Goal: Information Seeking & Learning: Learn about a topic

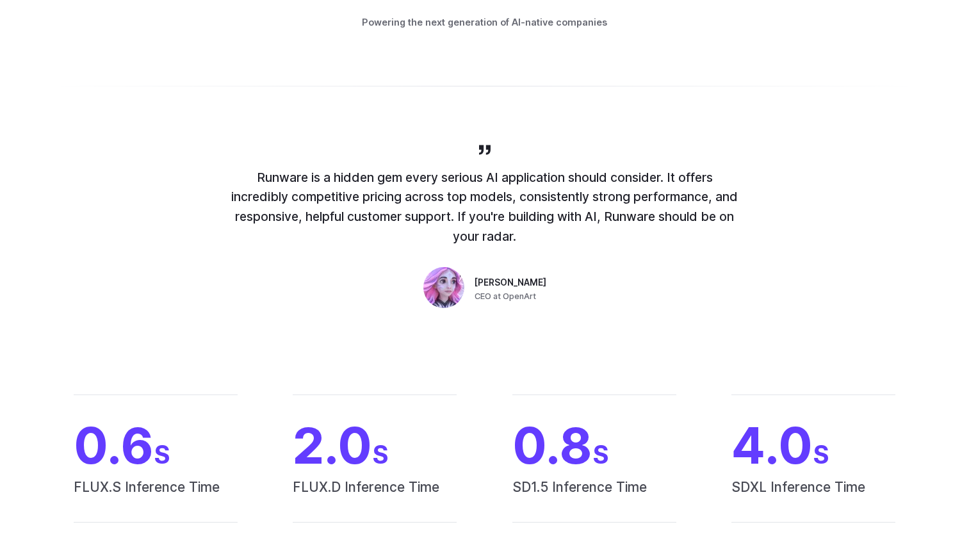
scroll to position [896, 0]
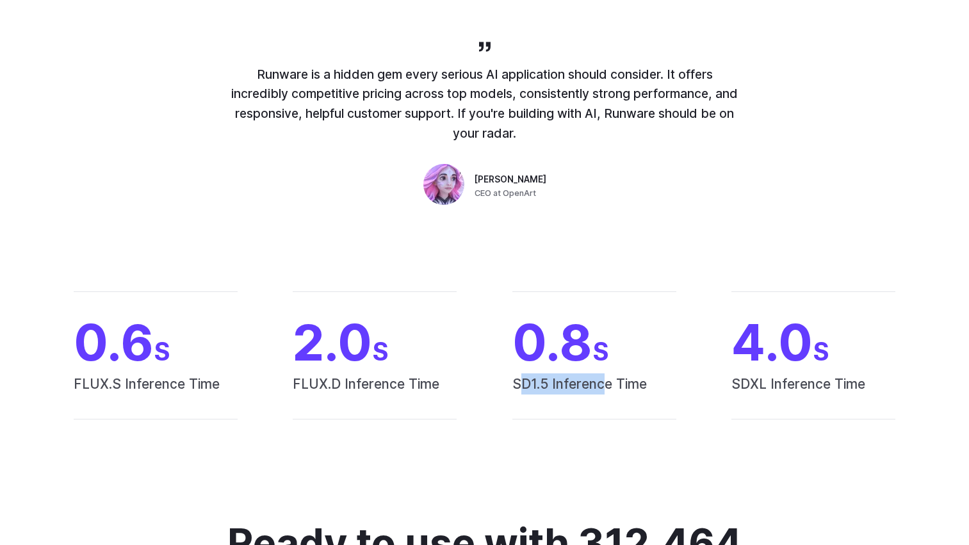
drag, startPoint x: 518, startPoint y: 389, endPoint x: 604, endPoint y: 394, distance: 85.9
click at [604, 394] on span "SD1.5 Inference Time" at bounding box center [594, 396] width 164 height 46
drag, startPoint x: 339, startPoint y: 386, endPoint x: 368, endPoint y: 388, distance: 28.9
click at [368, 388] on span "FLUX.D Inference Time" at bounding box center [375, 396] width 164 height 46
drag, startPoint x: 106, startPoint y: 387, endPoint x: 145, endPoint y: 389, distance: 39.1
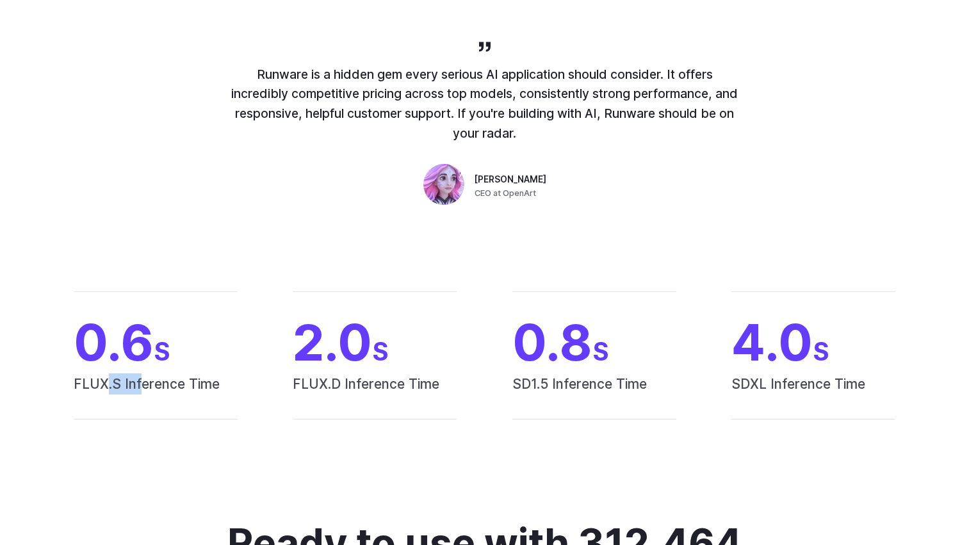
click at [145, 389] on span "FLUX.S Inference Time" at bounding box center [156, 396] width 164 height 46
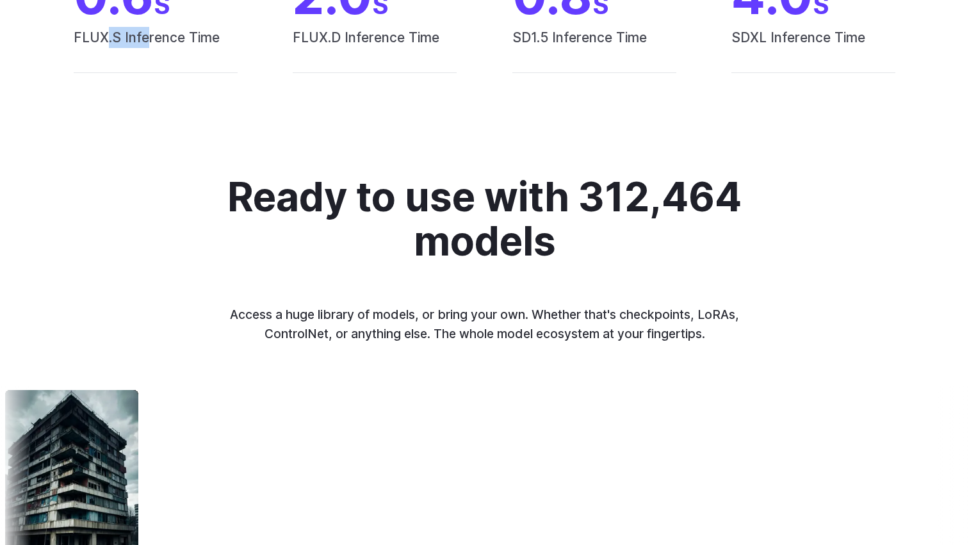
scroll to position [1281, 0]
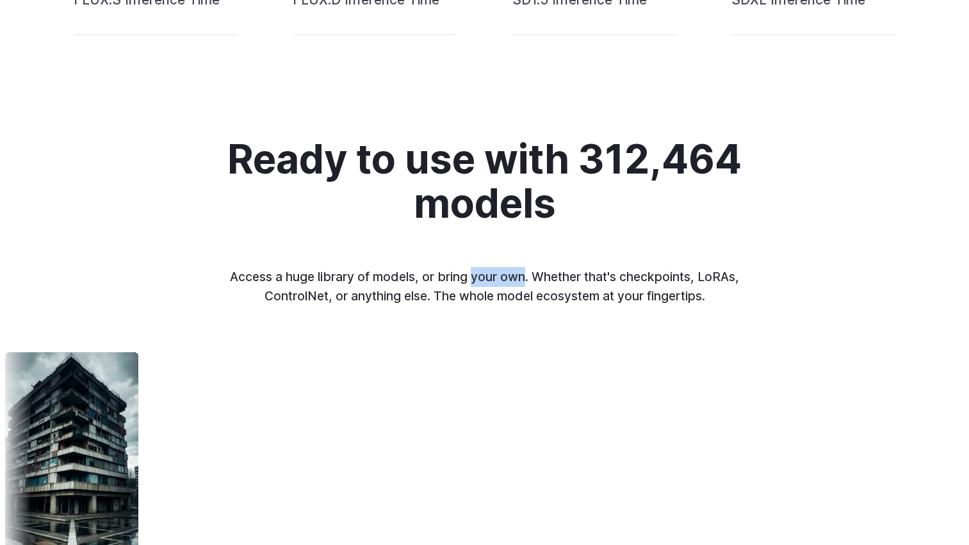
drag, startPoint x: 508, startPoint y: 277, endPoint x: 531, endPoint y: 275, distance: 22.4
click at [529, 275] on p "Access a huge library of models, or bring your own. Whether that's checkpoints,…" at bounding box center [484, 286] width 533 height 39
drag, startPoint x: 531, startPoint y: 275, endPoint x: 650, endPoint y: 277, distance: 119.7
click at [650, 277] on p "Access a huge library of models, or bring your own. Whether that's checkpoints,…" at bounding box center [484, 286] width 533 height 39
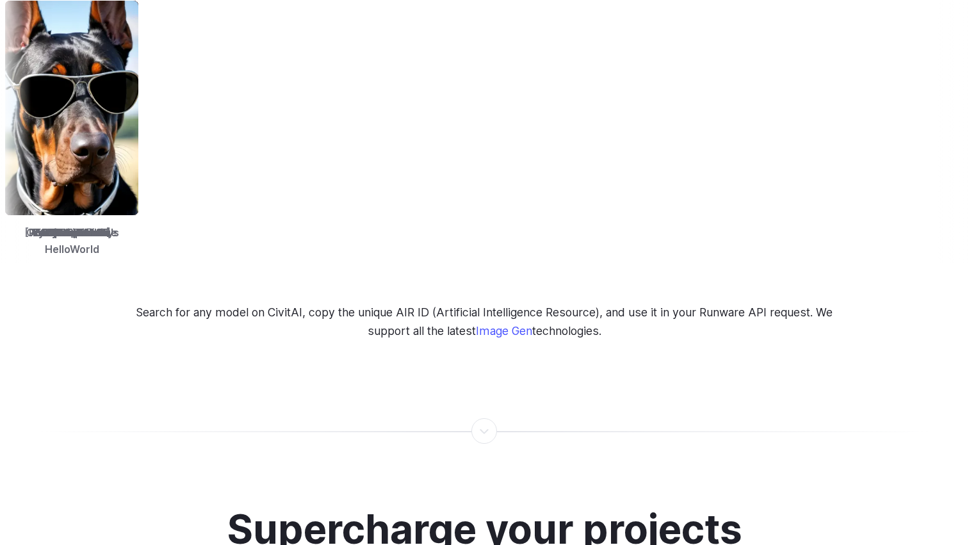
scroll to position [1921, 0]
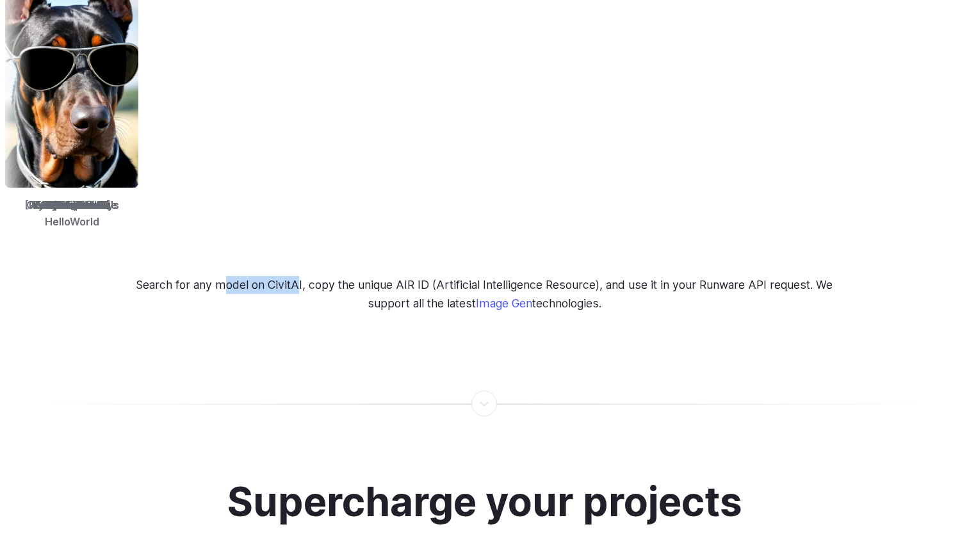
drag, startPoint x: 260, startPoint y: 275, endPoint x: 296, endPoint y: 275, distance: 35.9
click at [296, 276] on p "Search for any model on CivitAI, copy the unique AIR ID (Artificial Intelligenc…" at bounding box center [484, 294] width 721 height 36
drag, startPoint x: 296, startPoint y: 275, endPoint x: 423, endPoint y: 270, distance: 127.5
click at [423, 276] on p "Search for any model on CivitAI, copy the unique AIR ID (Artificial Intelligenc…" at bounding box center [484, 294] width 721 height 36
drag, startPoint x: 423, startPoint y: 270, endPoint x: 583, endPoint y: 276, distance: 159.6
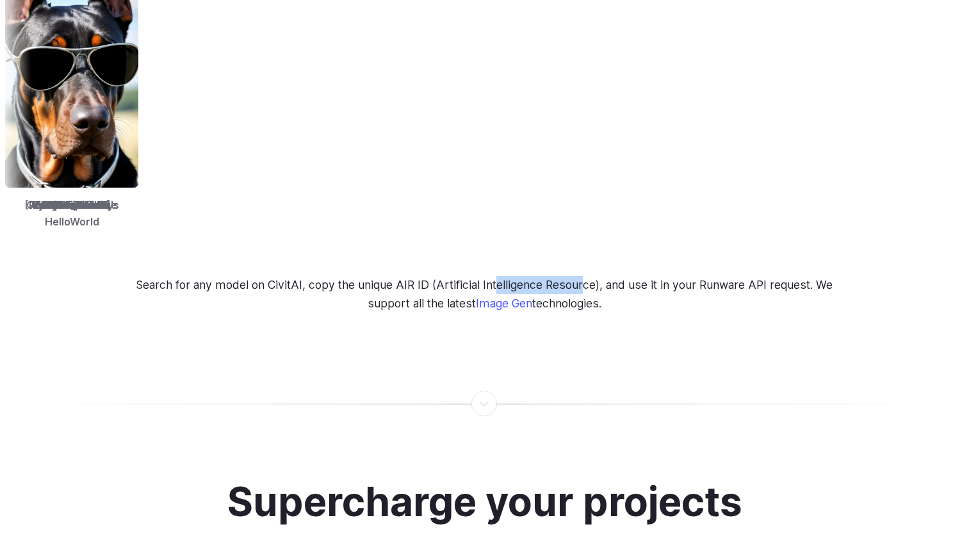
click at [583, 276] on p "Search for any model on CivitAI, copy the unique AIR ID (Artificial Intelligenc…" at bounding box center [484, 294] width 721 height 36
drag, startPoint x: 716, startPoint y: 272, endPoint x: 782, endPoint y: 273, distance: 65.9
click at [782, 276] on p "Search for any model on CivitAI, copy the unique AIR ID (Artificial Intelligenc…" at bounding box center [484, 294] width 721 height 36
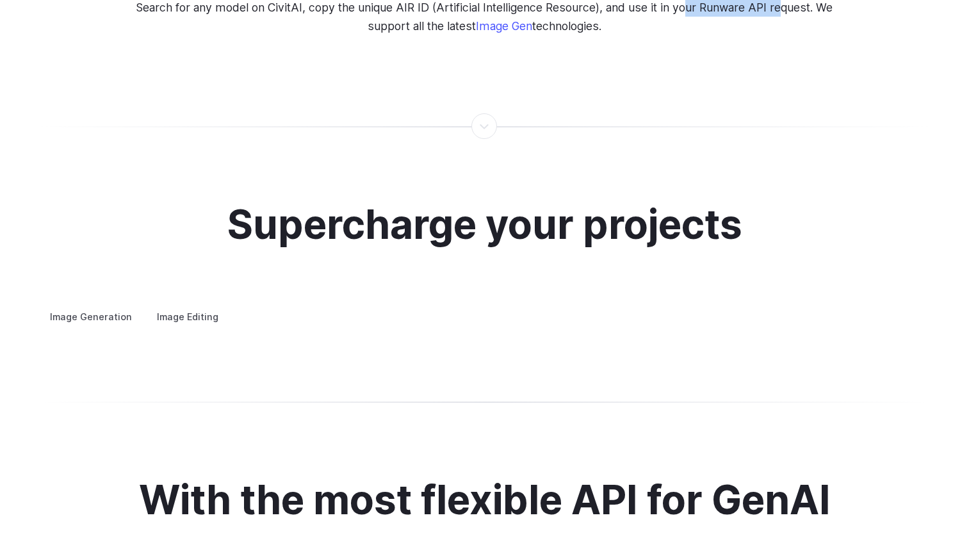
scroll to position [2305, 0]
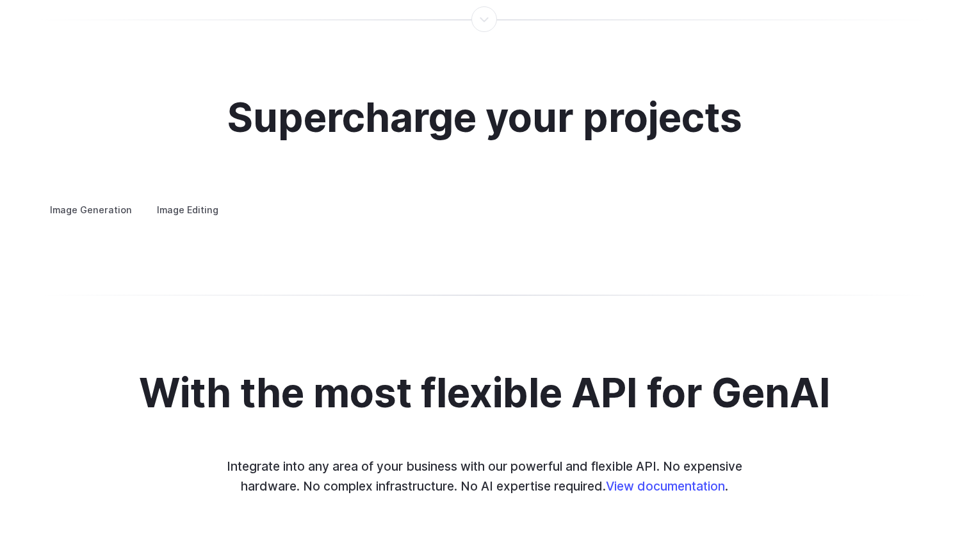
drag, startPoint x: 102, startPoint y: 270, endPoint x: 343, endPoint y: 279, distance: 241.5
click at [0, 0] on details "Custom avatars Create avatars in any style you desire – whether abstract, carto…" at bounding box center [0, 0] width 0 height 0
click at [0, 0] on details "Concept design Quickly ideate and polish new concepts, from character design, t…" at bounding box center [0, 0] width 0 height 0
click at [0, 0] on summary "Concept design" at bounding box center [0, 0] width 0 height 0
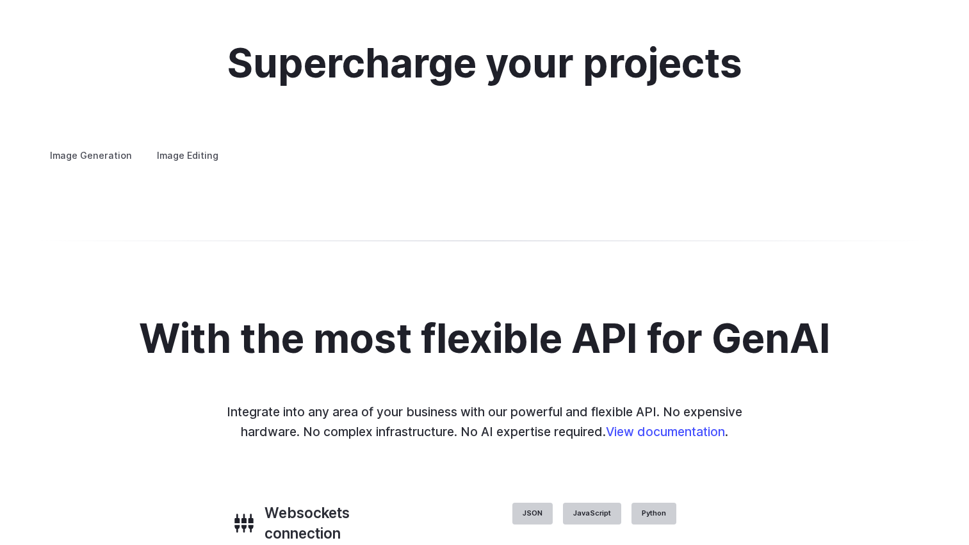
scroll to position [2369, 0]
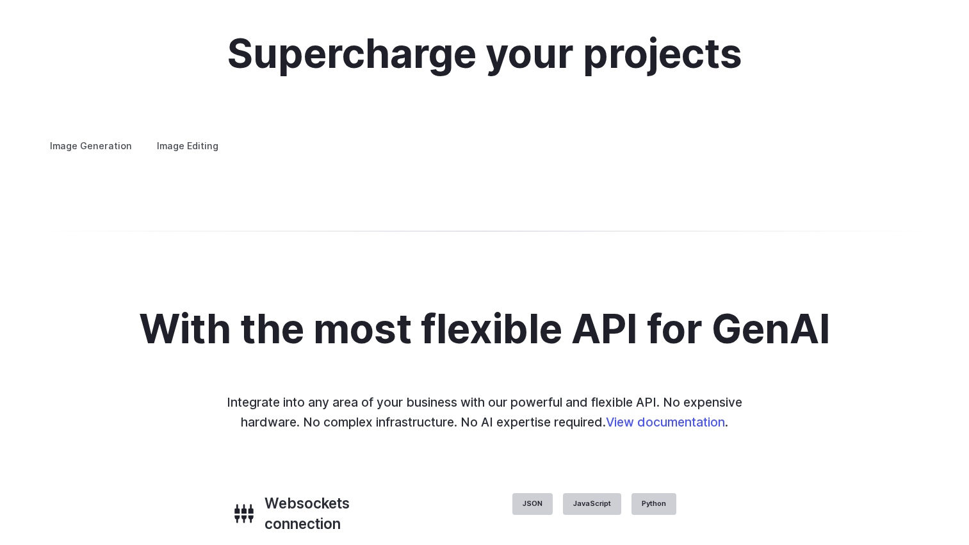
click at [0, 0] on summary "Personalized assets" at bounding box center [0, 0] width 0 height 0
drag, startPoint x: 145, startPoint y: 404, endPoint x: 213, endPoint y: 401, distance: 67.9
click at [0, 0] on p "Say goodbye to generic stock photos with custom images for any scenario." at bounding box center [0, 0] width 0 height 0
drag, startPoint x: 213, startPoint y: 401, endPoint x: 297, endPoint y: 404, distance: 84.6
click at [0, 0] on p "Say goodbye to generic stock photos with custom images for any scenario." at bounding box center [0, 0] width 0 height 0
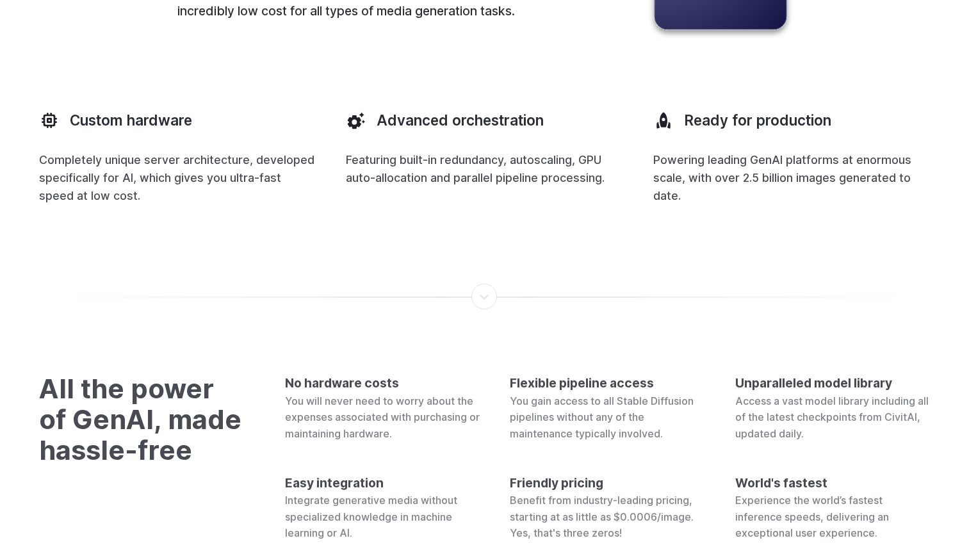
scroll to position [3649, 0]
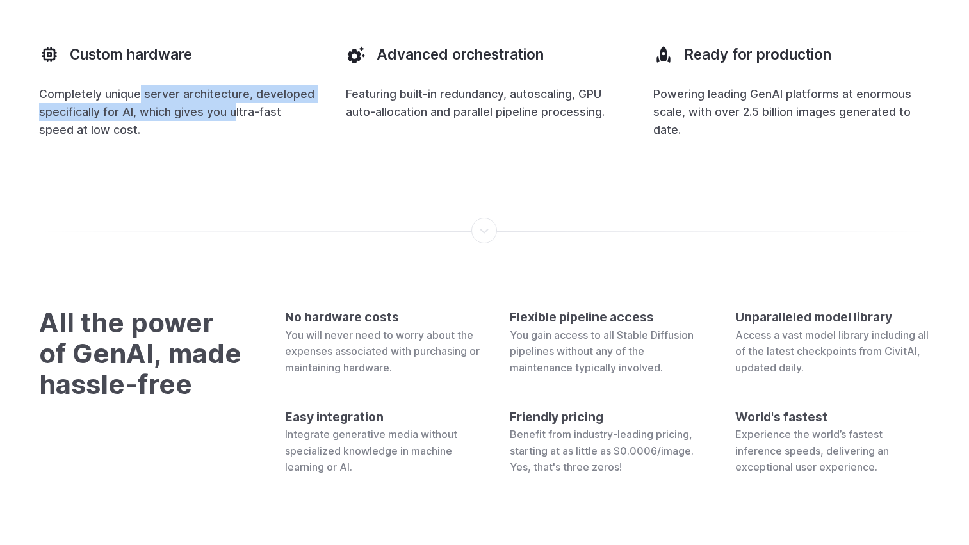
drag, startPoint x: 143, startPoint y: 341, endPoint x: 232, endPoint y: 360, distance: 91.7
click at [232, 139] on p "Completely unique server architecture, developed specifically for AI, which giv…" at bounding box center [177, 112] width 277 height 54
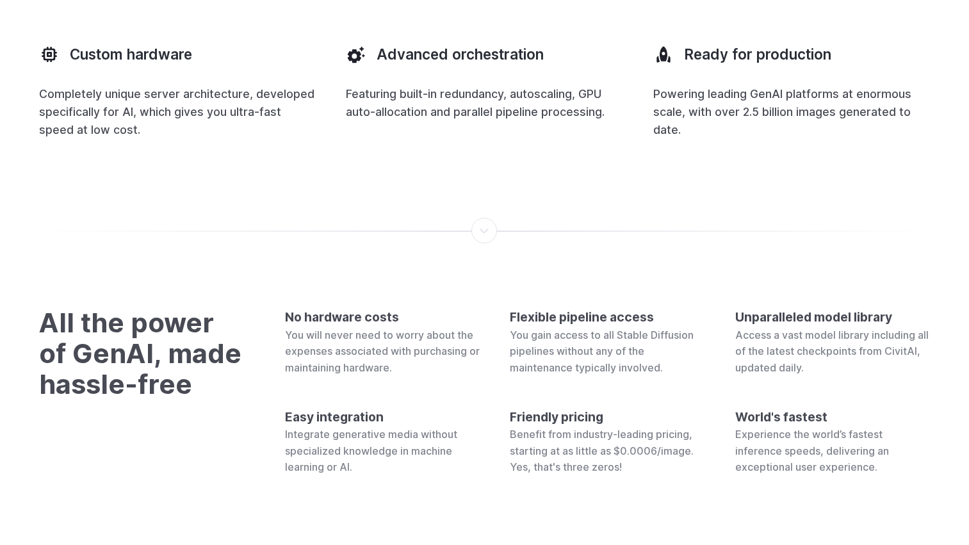
drag, startPoint x: 232, startPoint y: 360, endPoint x: 341, endPoint y: 389, distance: 112.1
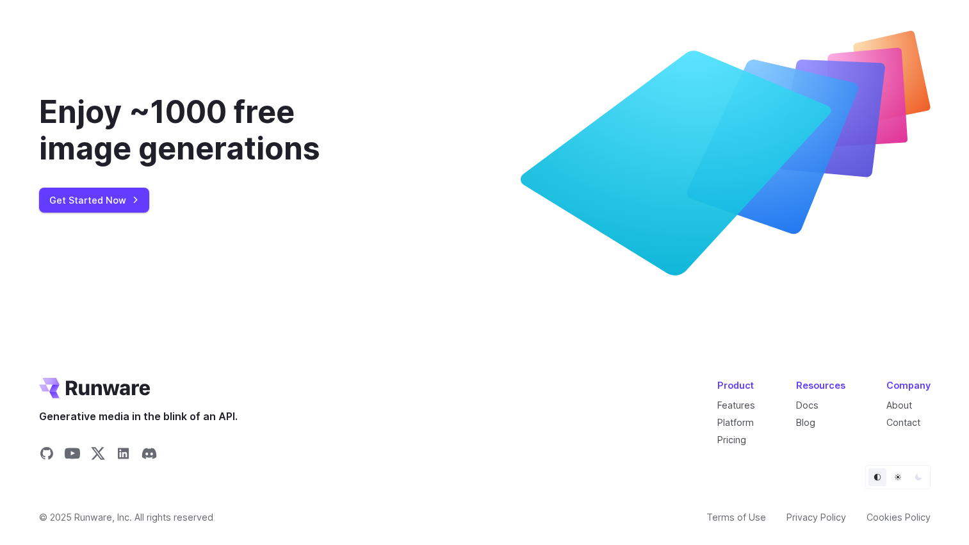
scroll to position [4738, 0]
click at [732, 445] on link "Pricing" at bounding box center [731, 439] width 29 height 11
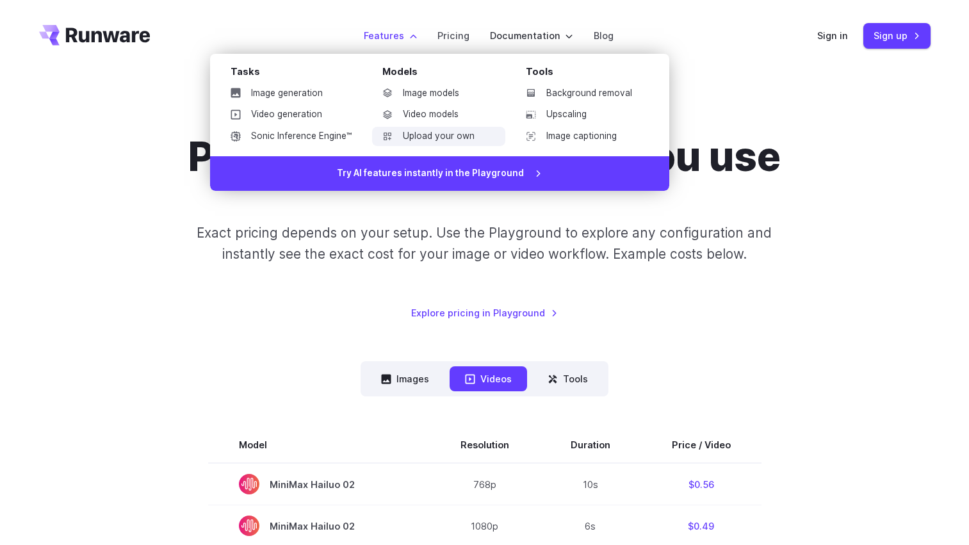
click at [428, 138] on link "Upload your own" at bounding box center [438, 136] width 133 height 19
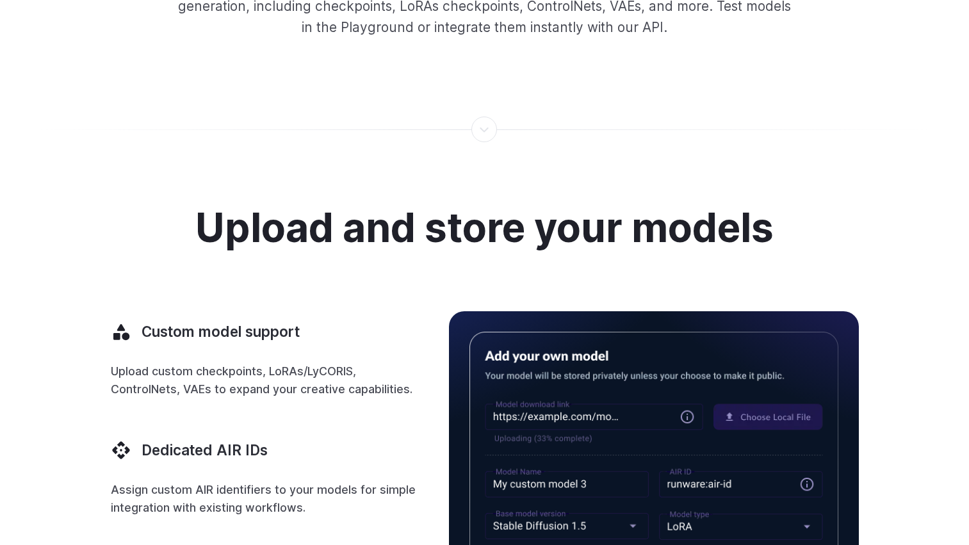
scroll to position [320, 0]
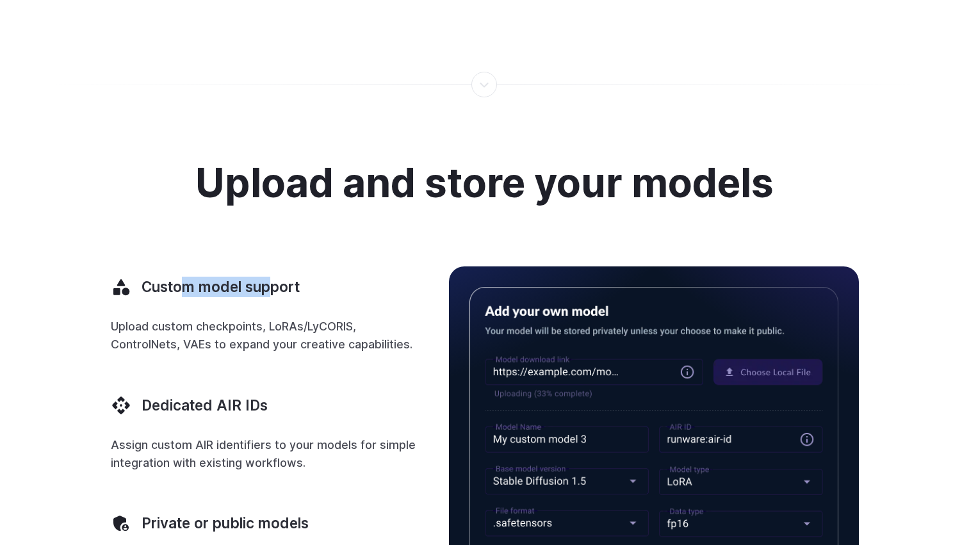
drag, startPoint x: 190, startPoint y: 296, endPoint x: 268, endPoint y: 295, distance: 78.1
click at [268, 295] on h3 "Custom model support" at bounding box center [220, 287] width 158 height 20
drag, startPoint x: 175, startPoint y: 327, endPoint x: 241, endPoint y: 334, distance: 65.8
click at [241, 334] on p "Upload custom checkpoints, LoRAs/LyCORIS, ControlNets, VAEs to expand your crea…" at bounding box center [264, 336] width 307 height 36
drag, startPoint x: 241, startPoint y: 334, endPoint x: 156, endPoint y: 339, distance: 84.6
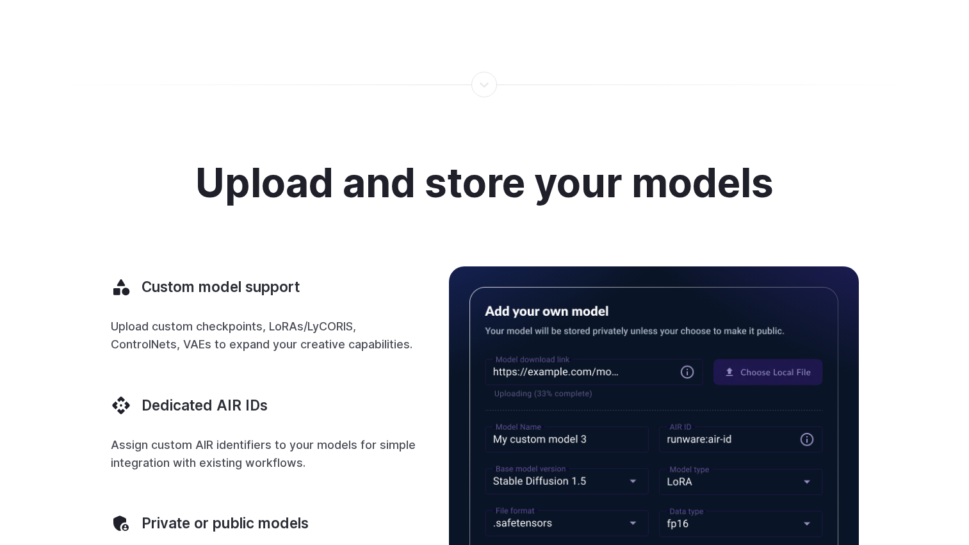
click at [156, 339] on p "Upload custom checkpoints, LoRAs/LyCORIS, ControlNets, VAEs to expand your crea…" at bounding box center [264, 336] width 307 height 36
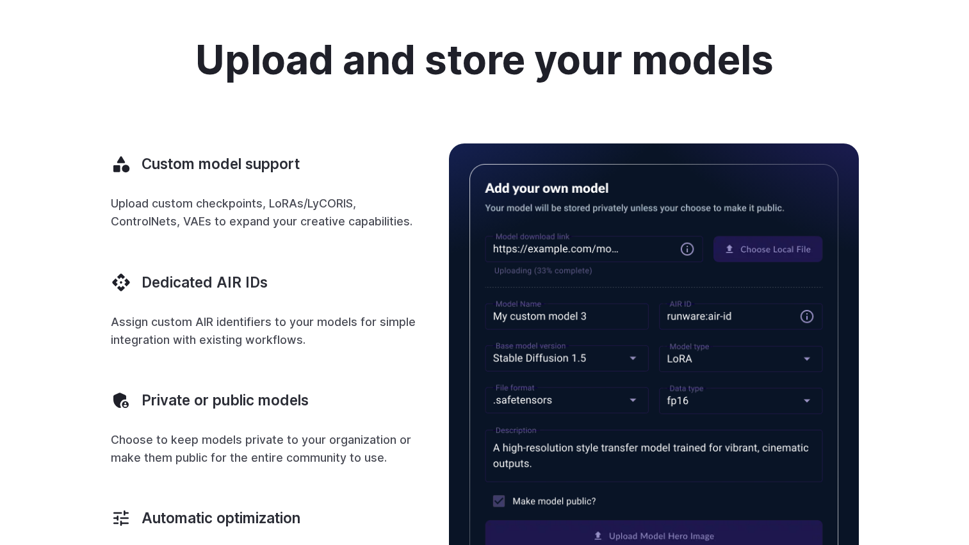
scroll to position [448, 0]
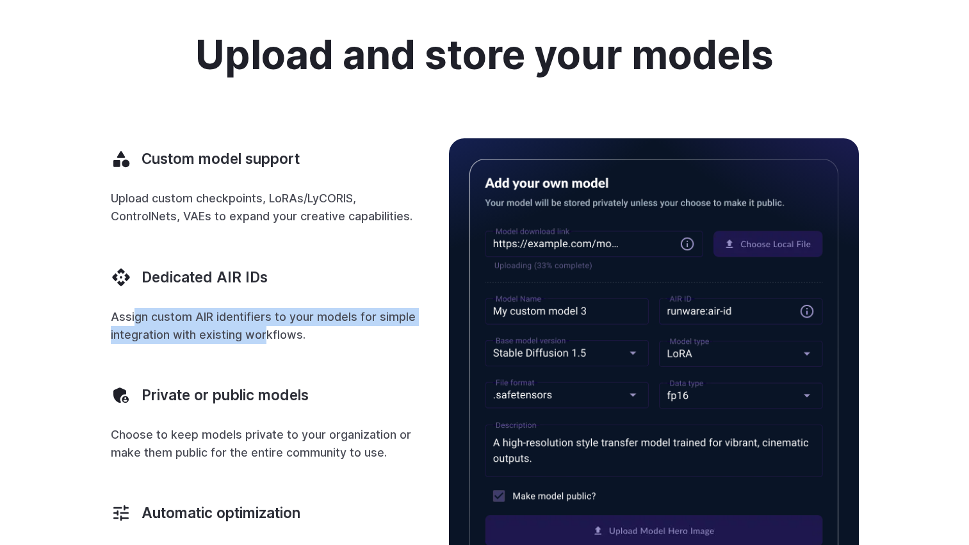
drag, startPoint x: 137, startPoint y: 320, endPoint x: 264, endPoint y: 336, distance: 128.4
click at [264, 336] on p "Assign custom AIR identifiers to your models for simple integration with existi…" at bounding box center [264, 326] width 307 height 36
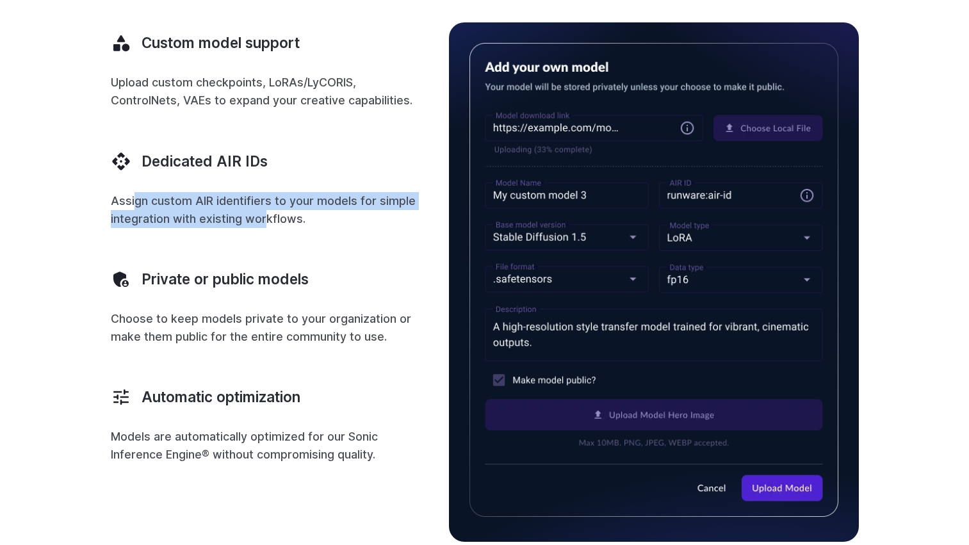
scroll to position [576, 0]
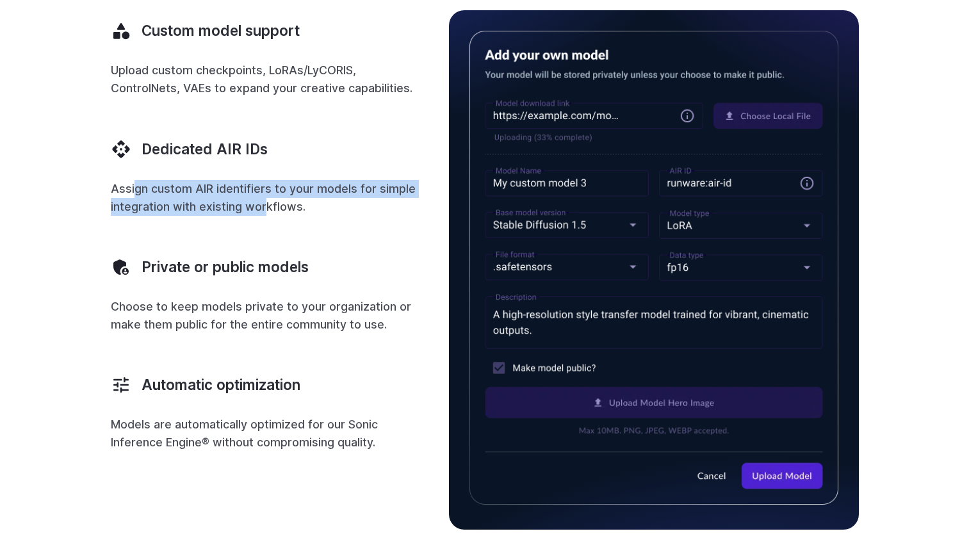
click at [204, 202] on p "Assign custom AIR identifiers to your models for simple integration with existi…" at bounding box center [264, 198] width 307 height 36
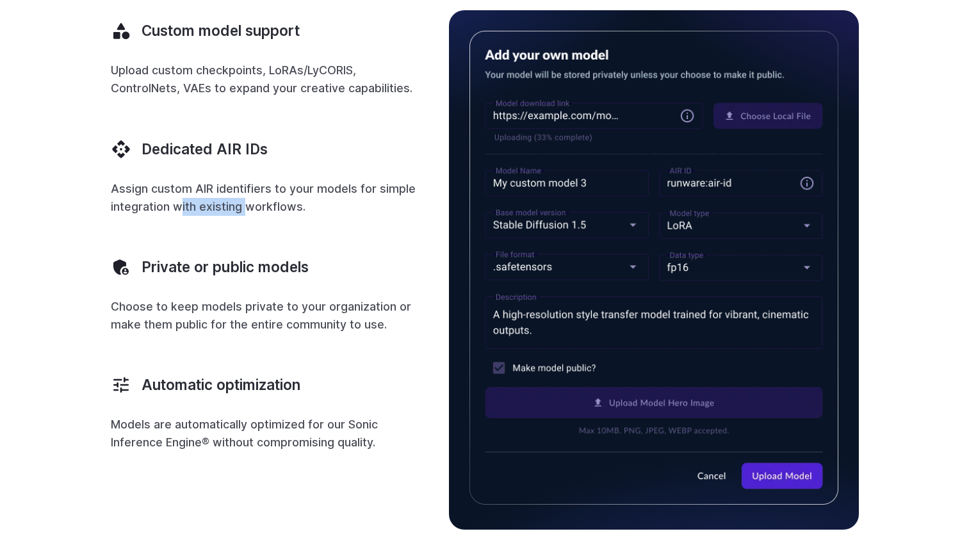
drag, startPoint x: 179, startPoint y: 211, endPoint x: 246, endPoint y: 216, distance: 67.4
click at [246, 216] on p "Assign custom AIR identifiers to your models for simple integration with existi…" at bounding box center [264, 198] width 307 height 36
drag, startPoint x: 246, startPoint y: 216, endPoint x: 268, endPoint y: 279, distance: 66.4
click at [268, 279] on div "Private or public models" at bounding box center [264, 266] width 307 height 41
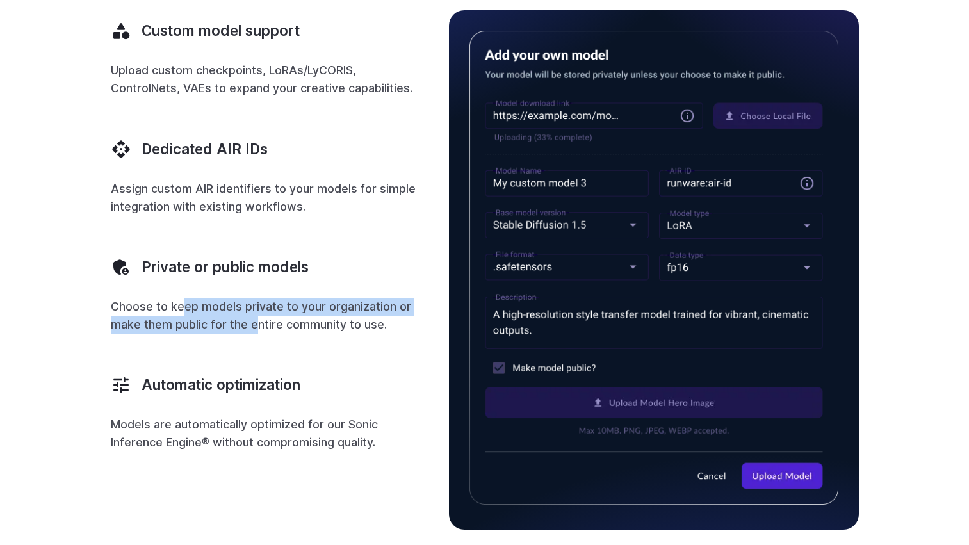
drag, startPoint x: 268, startPoint y: 279, endPoint x: 252, endPoint y: 325, distance: 49.6
click at [252, 325] on p "Choose to keep models private to your organization or make them public for the …" at bounding box center [264, 316] width 307 height 36
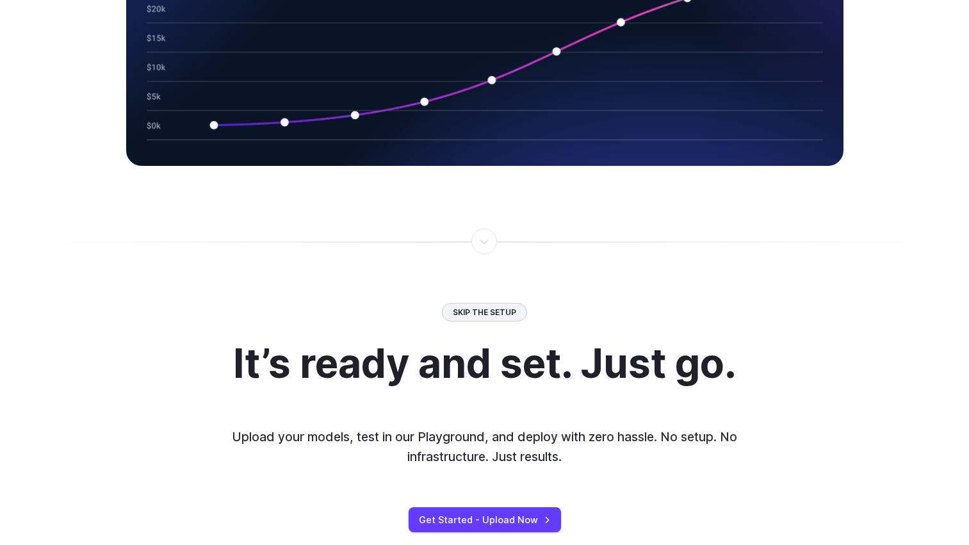
scroll to position [2369, 0]
